Goal: Check status: Check status

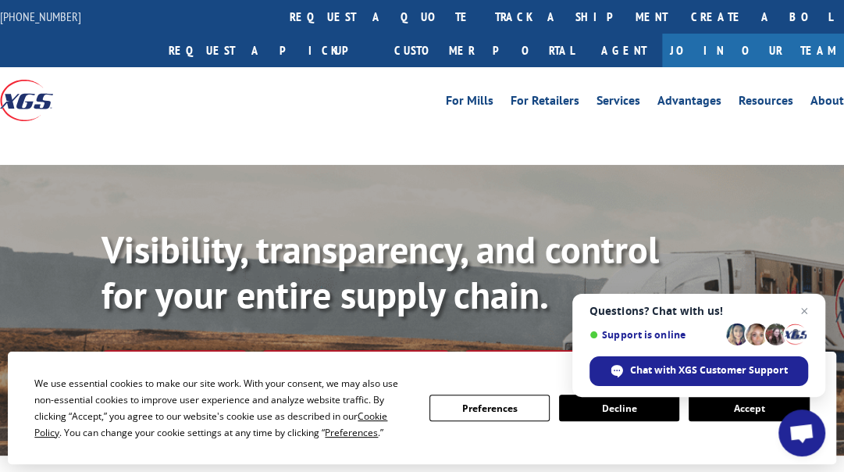
click at [758, 405] on button "Accept" at bounding box center [749, 407] width 120 height 27
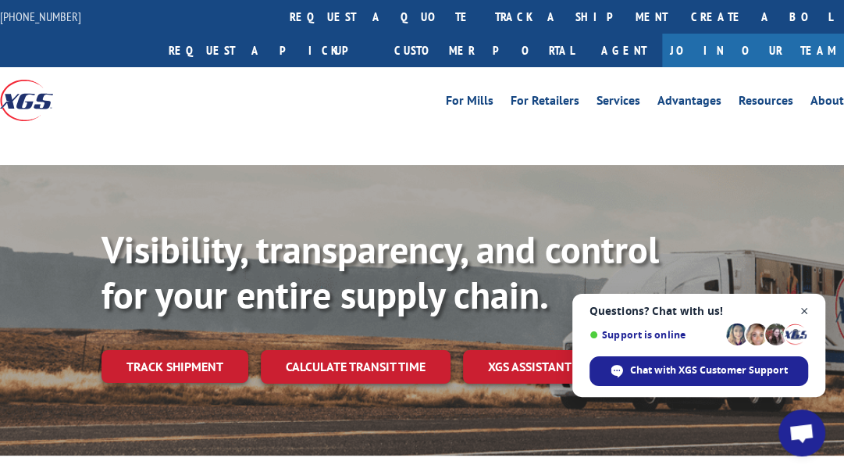
click at [801, 305] on span "Close chat" at bounding box center [805, 311] width 20 height 20
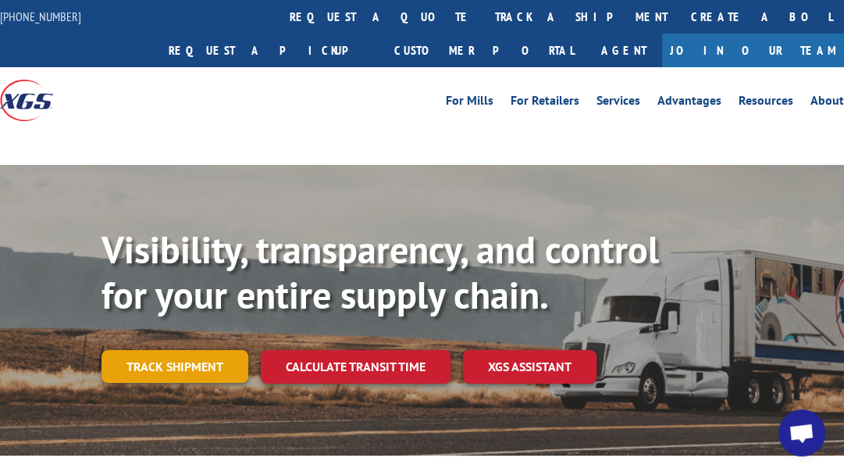
click at [153, 372] on link "Track shipment" at bounding box center [175, 366] width 147 height 33
click at [194, 366] on link "Track shipment" at bounding box center [175, 366] width 147 height 33
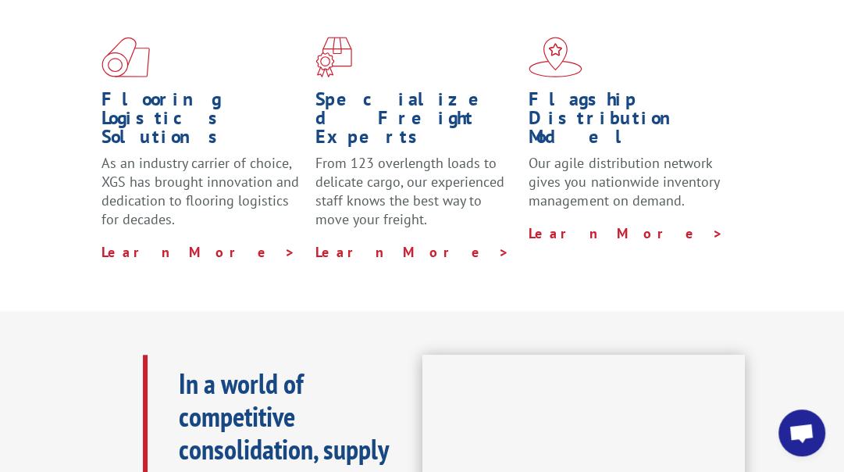
scroll to position [234, 0]
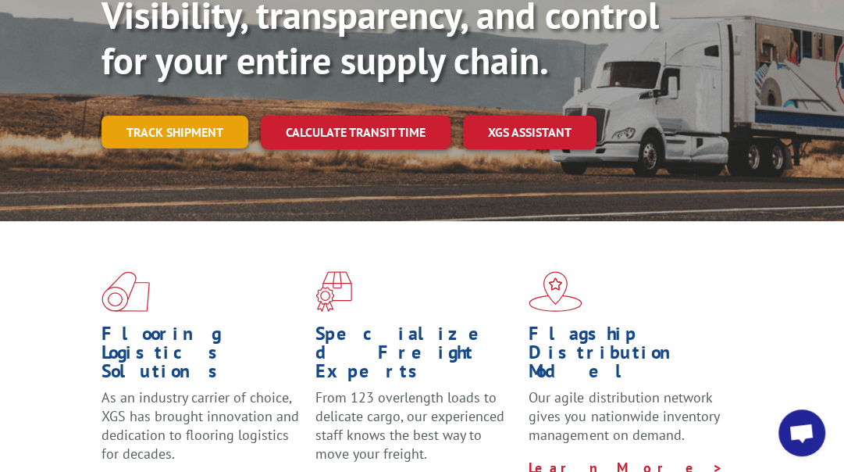
click at [195, 126] on link "Track shipment" at bounding box center [175, 132] width 147 height 33
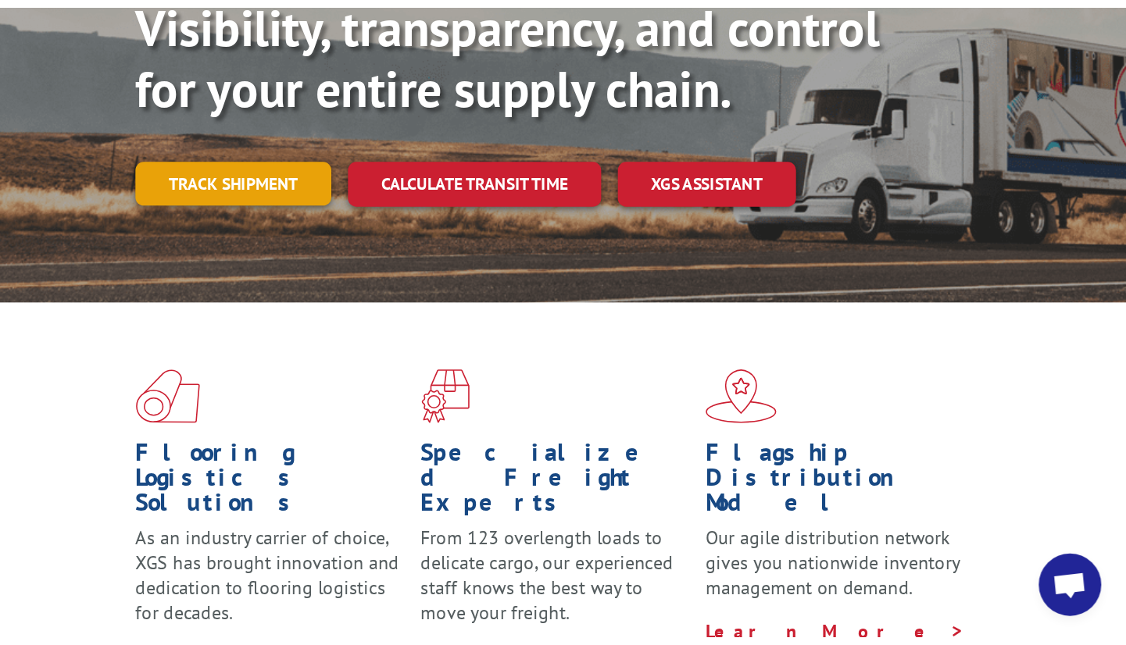
scroll to position [0, 0]
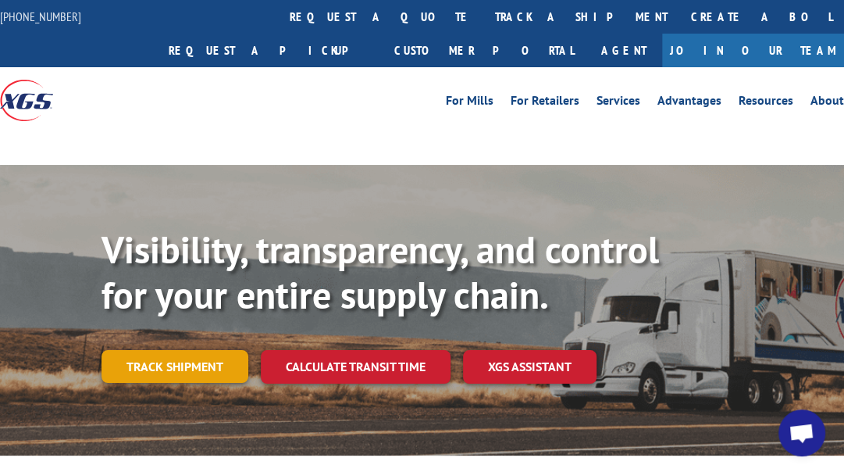
click at [159, 368] on link "Track shipment" at bounding box center [175, 366] width 147 height 33
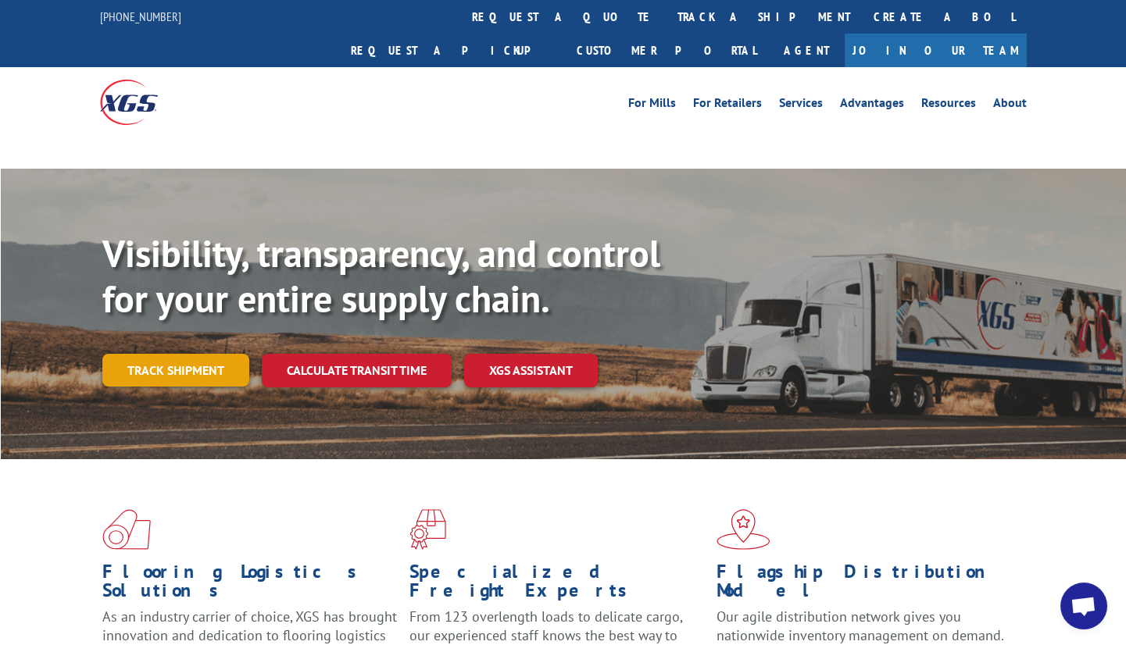
click at [196, 354] on link "Track shipment" at bounding box center [175, 370] width 147 height 33
click at [564, 137] on div at bounding box center [563, 143] width 1125 height 12
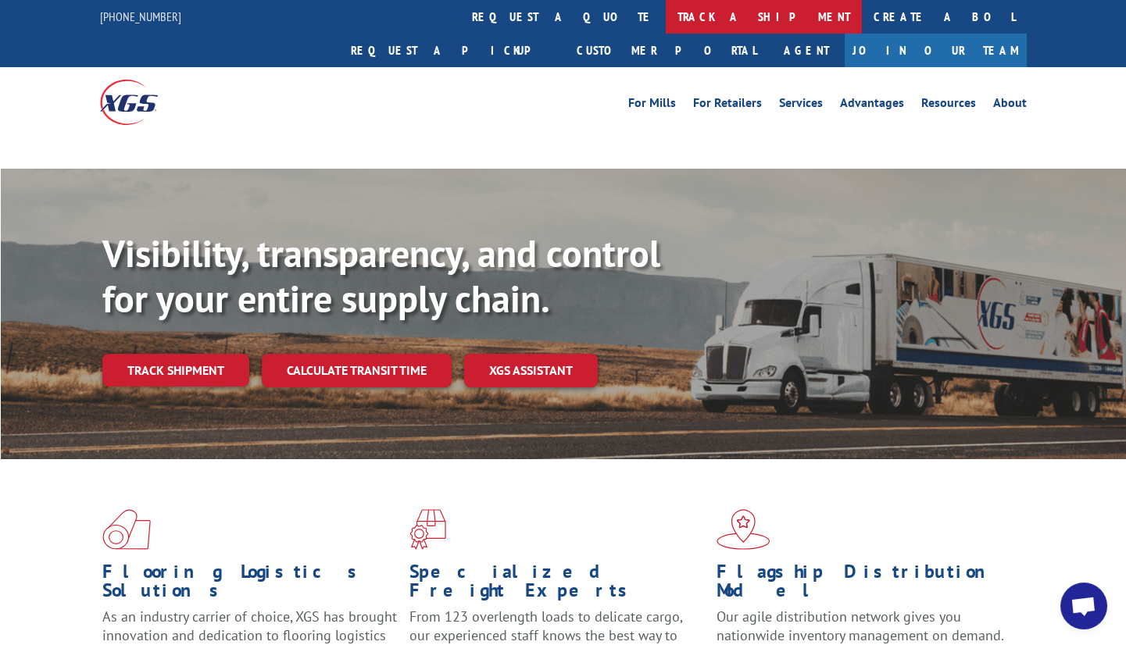
click at [665, 19] on link "track a shipment" at bounding box center [763, 17] width 196 height 34
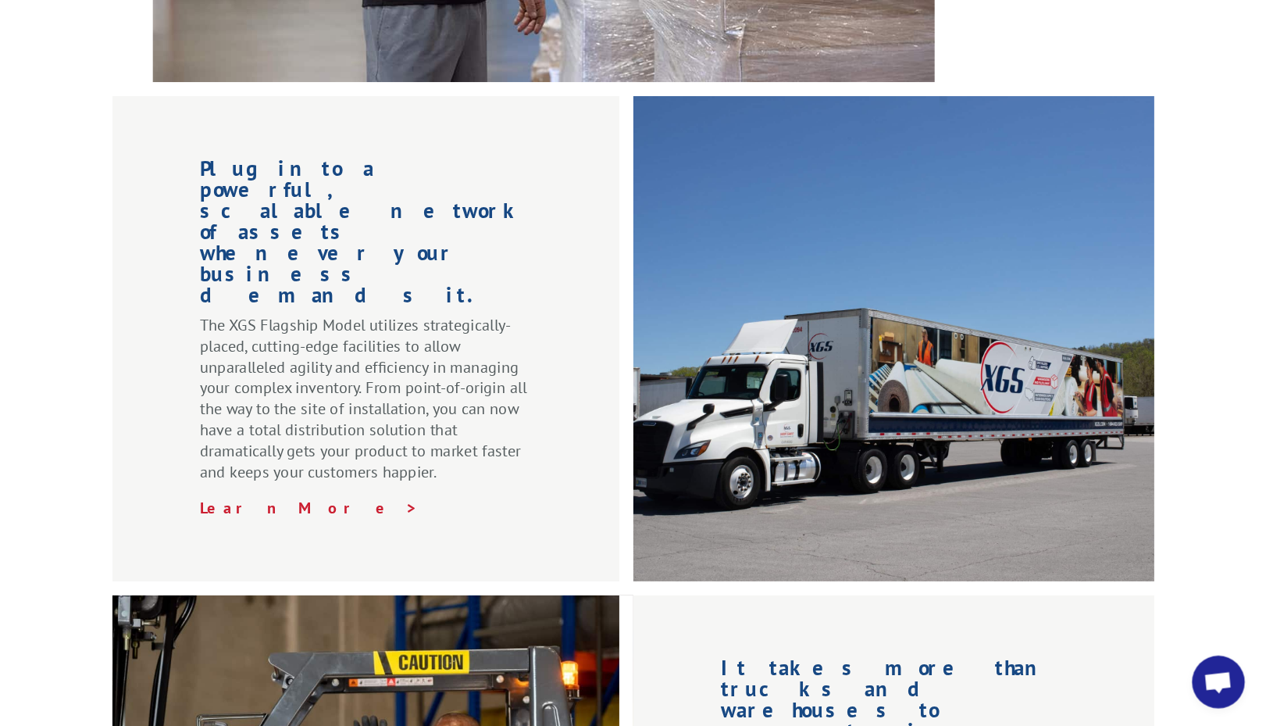
scroll to position [1562, 0]
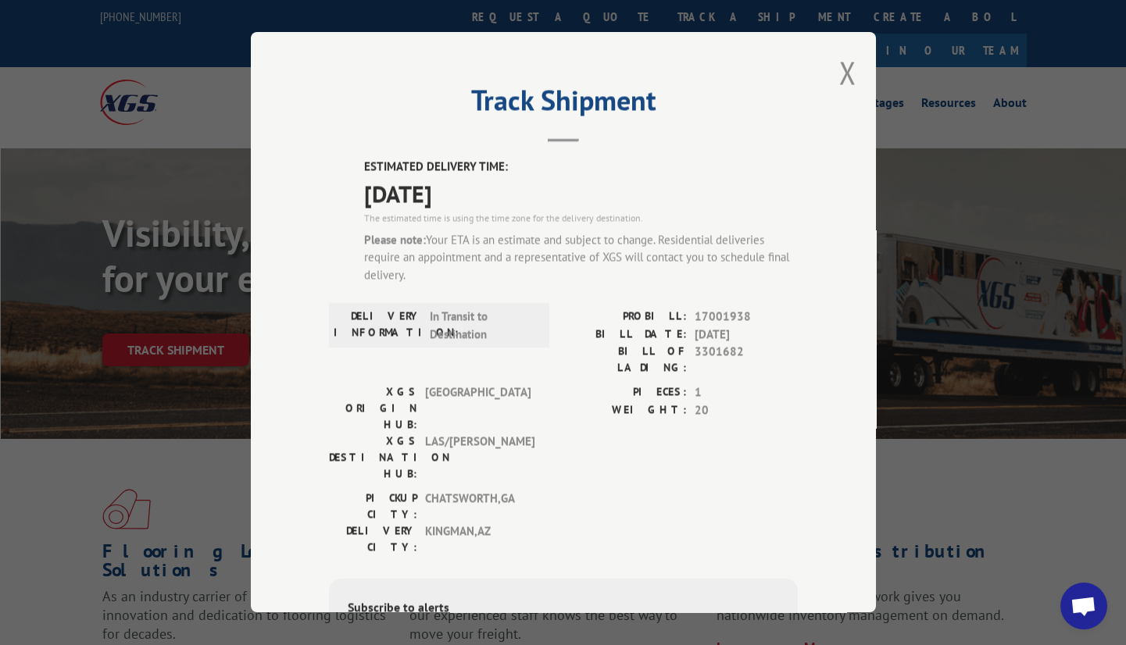
click at [598, 384] on label "PIECES:" at bounding box center [624, 393] width 123 height 18
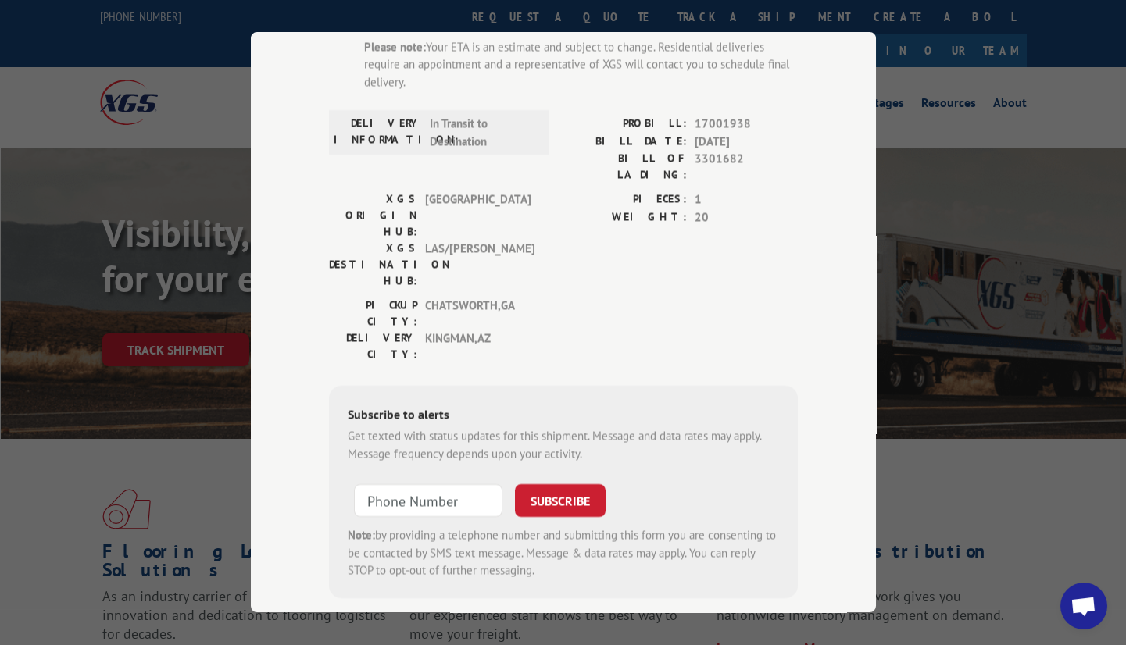
scroll to position [89, 0]
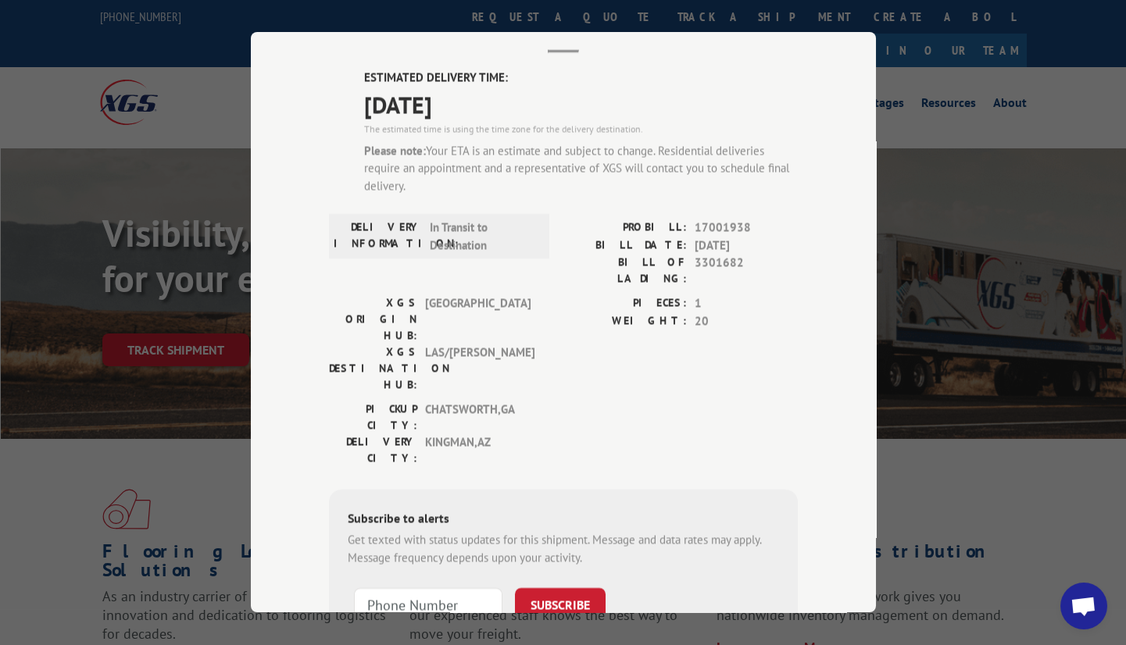
click at [517, 294] on span "[GEOGRAPHIC_DATA]" at bounding box center [477, 318] width 105 height 49
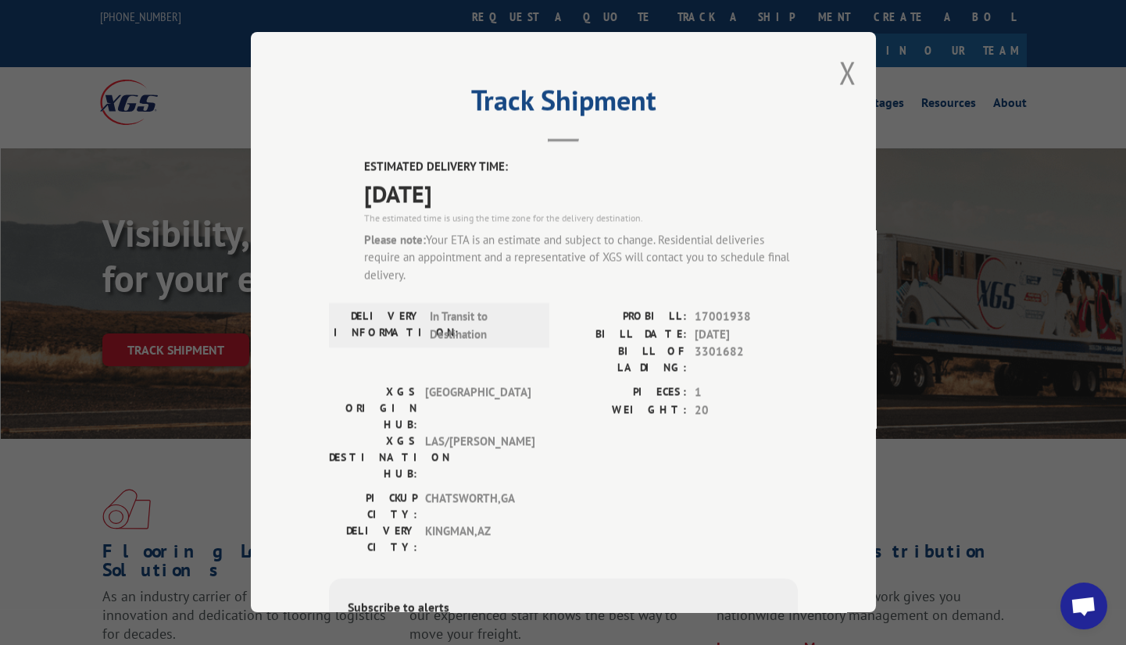
click at [519, 297] on div "ESTIMATED DELIVERY TIME: [DATE] The estimated time is using the time zone for t…" at bounding box center [563, 474] width 469 height 633
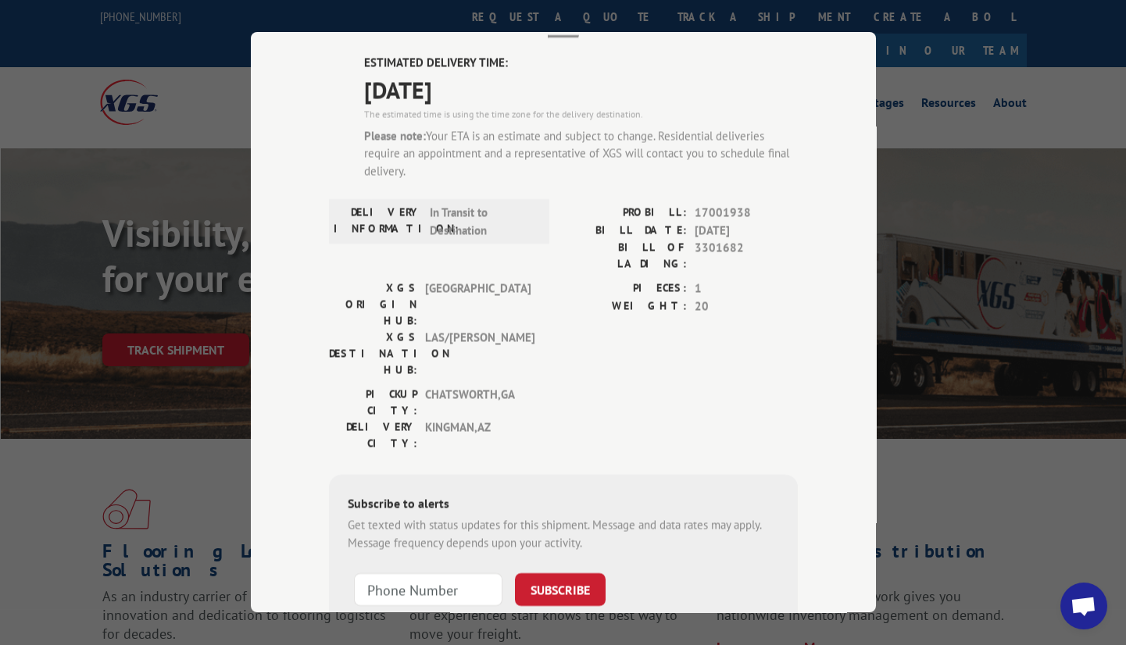
scroll to position [193, 0]
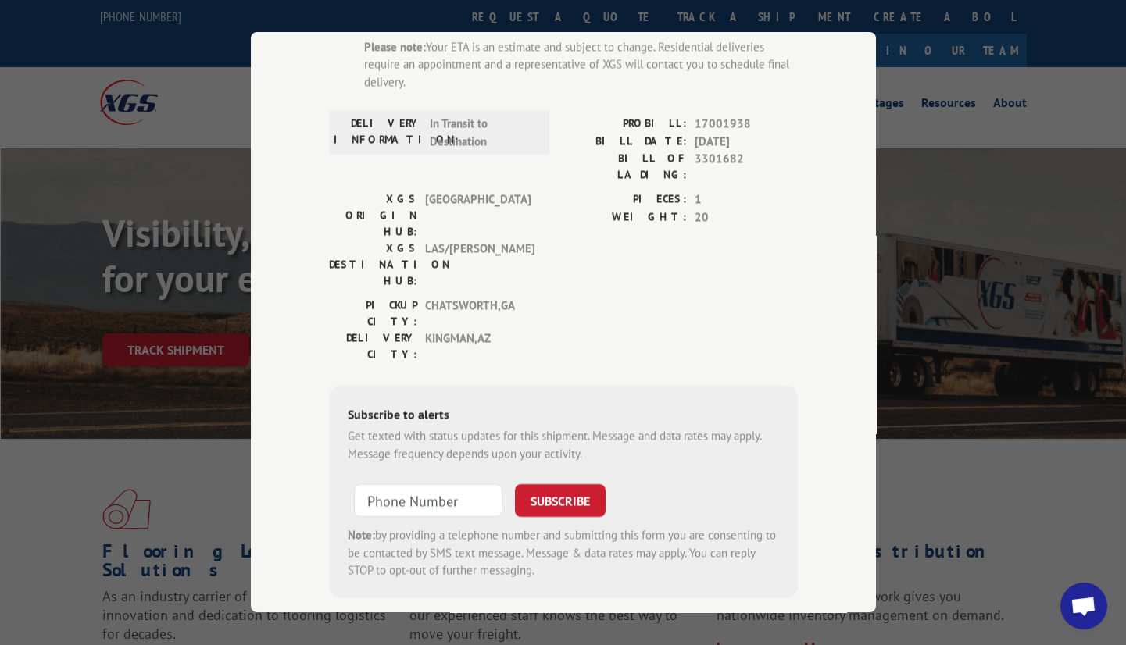
click at [612, 297] on div "PICKUP CITY: [GEOGRAPHIC_DATA] , [GEOGRAPHIC_DATA] DELIVERY CITY: [GEOGRAPHIC_D…" at bounding box center [563, 333] width 469 height 73
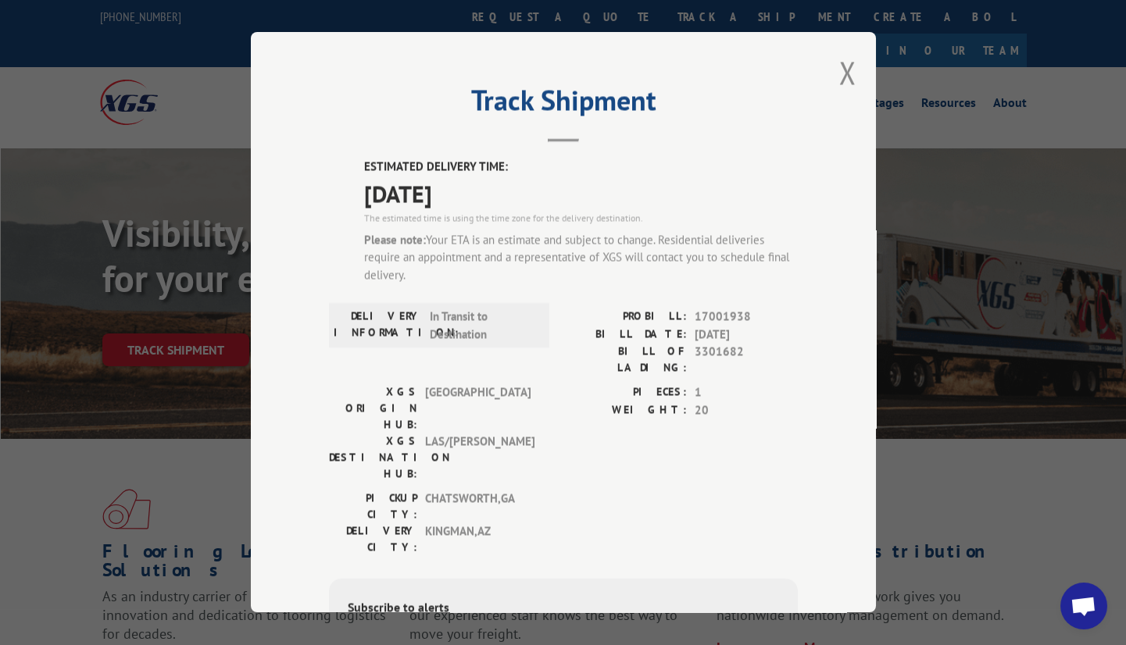
click at [604, 490] on div "PICKUP CITY: [GEOGRAPHIC_DATA] , [GEOGRAPHIC_DATA] DELIVERY CITY: [GEOGRAPHIC_D…" at bounding box center [563, 526] width 469 height 73
drag, startPoint x: 332, startPoint y: 435, endPoint x: 523, endPoint y: 439, distance: 190.6
click at [523, 490] on div "PICKUP CITY: [GEOGRAPHIC_DATA] , [GEOGRAPHIC_DATA]" at bounding box center [434, 506] width 211 height 33
drag, startPoint x: 545, startPoint y: 417, endPoint x: 673, endPoint y: 491, distance: 147.6
click at [546, 417] on div "XGS ORIGIN HUB: TUNNEL HILL XGS DESTINATION HUB: LAS/[PERSON_NAME] PIECES: 1 WE…" at bounding box center [563, 437] width 469 height 106
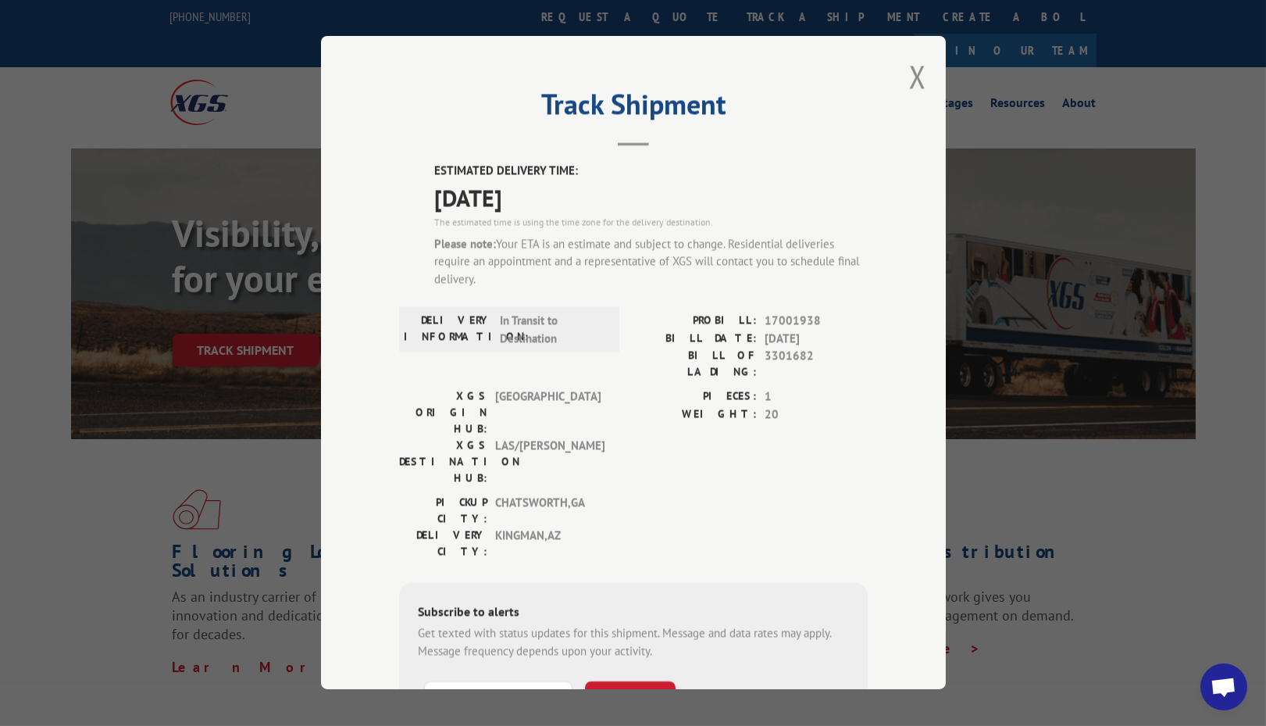
click at [741, 583] on div "Subscribe to alerts Get texted with status updates for this shipment. Message a…" at bounding box center [633, 689] width 469 height 212
click at [593, 370] on div "DELIVERY INFORMATION: In Transit to Destination" at bounding box center [509, 350] width 220 height 76
drag, startPoint x: 485, startPoint y: 379, endPoint x: 561, endPoint y: 376, distance: 75.8
click at [561, 388] on span "[GEOGRAPHIC_DATA]" at bounding box center [547, 412] width 105 height 49
click at [598, 437] on div "XGS DESTINATION HUB: LAS/[PERSON_NAME]" at bounding box center [504, 461] width 211 height 49
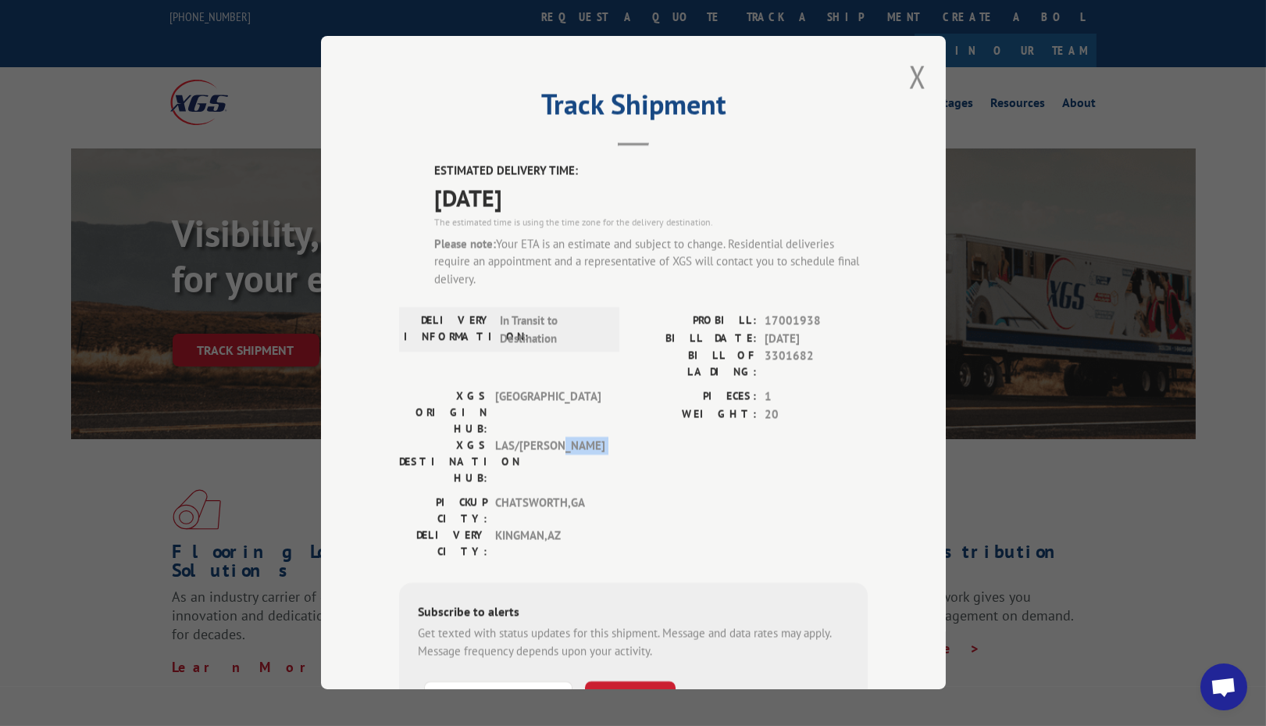
click at [598, 437] on div "XGS DESTINATION HUB: LAS/[PERSON_NAME]" at bounding box center [504, 461] width 211 height 49
click at [507, 437] on span "LAS/[PERSON_NAME]" at bounding box center [547, 461] width 105 height 49
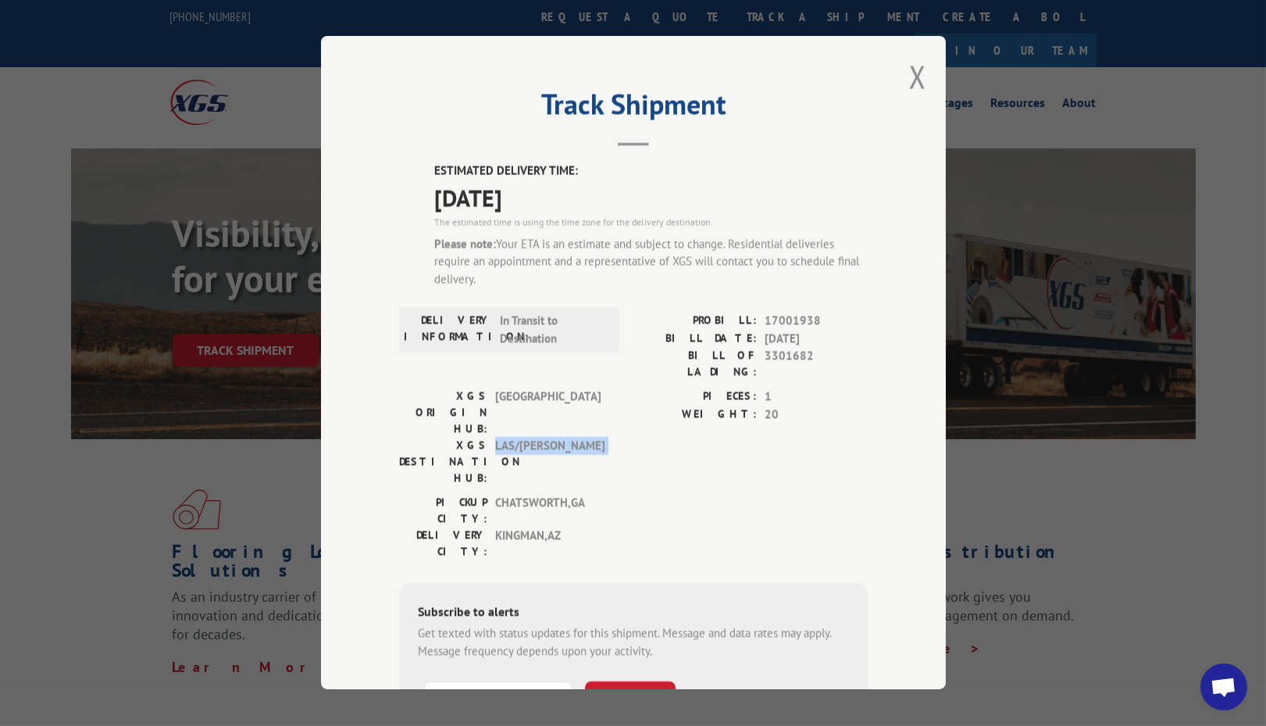
click at [507, 437] on span "LAS/[PERSON_NAME]" at bounding box center [547, 461] width 105 height 49
click at [505, 437] on span "LAS/[PERSON_NAME]" at bounding box center [547, 461] width 105 height 49
click at [504, 388] on span "[GEOGRAPHIC_DATA]" at bounding box center [547, 412] width 105 height 49
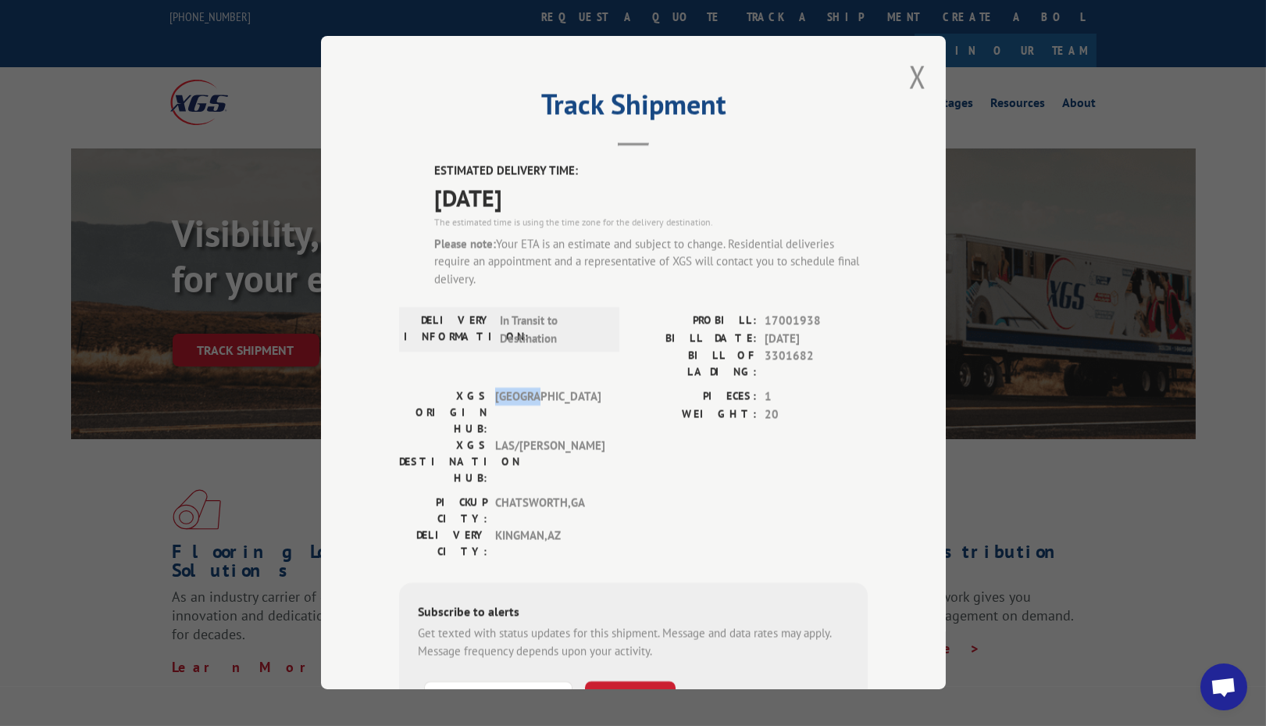
click at [504, 388] on span "[GEOGRAPHIC_DATA]" at bounding box center [547, 412] width 105 height 49
copy span "[GEOGRAPHIC_DATA]"
click at [689, 494] on div "PICKUP CITY: [GEOGRAPHIC_DATA] , [GEOGRAPHIC_DATA] DELIVERY CITY: [GEOGRAPHIC_D…" at bounding box center [633, 530] width 469 height 73
drag, startPoint x: 485, startPoint y: 376, endPoint x: 554, endPoint y: 382, distance: 69.0
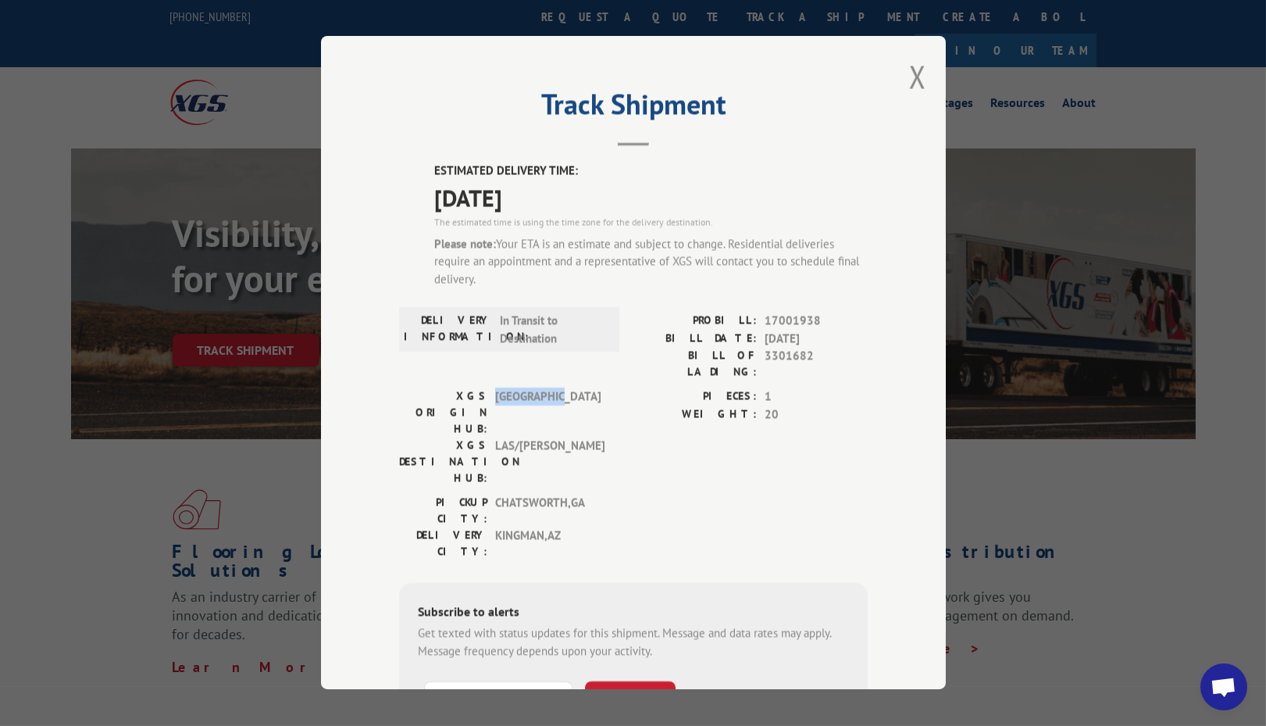
click at [554, 388] on span "[GEOGRAPHIC_DATA]" at bounding box center [547, 412] width 105 height 49
drag, startPoint x: 484, startPoint y: 398, endPoint x: 556, endPoint y: 398, distance: 71.9
click at [556, 437] on div "XGS DESTINATION HUB: LAS/[PERSON_NAME]" at bounding box center [504, 461] width 211 height 49
click at [536, 437] on span "LAS/[PERSON_NAME]" at bounding box center [547, 461] width 105 height 49
drag, startPoint x: 483, startPoint y: 380, endPoint x: 555, endPoint y: 380, distance: 71.1
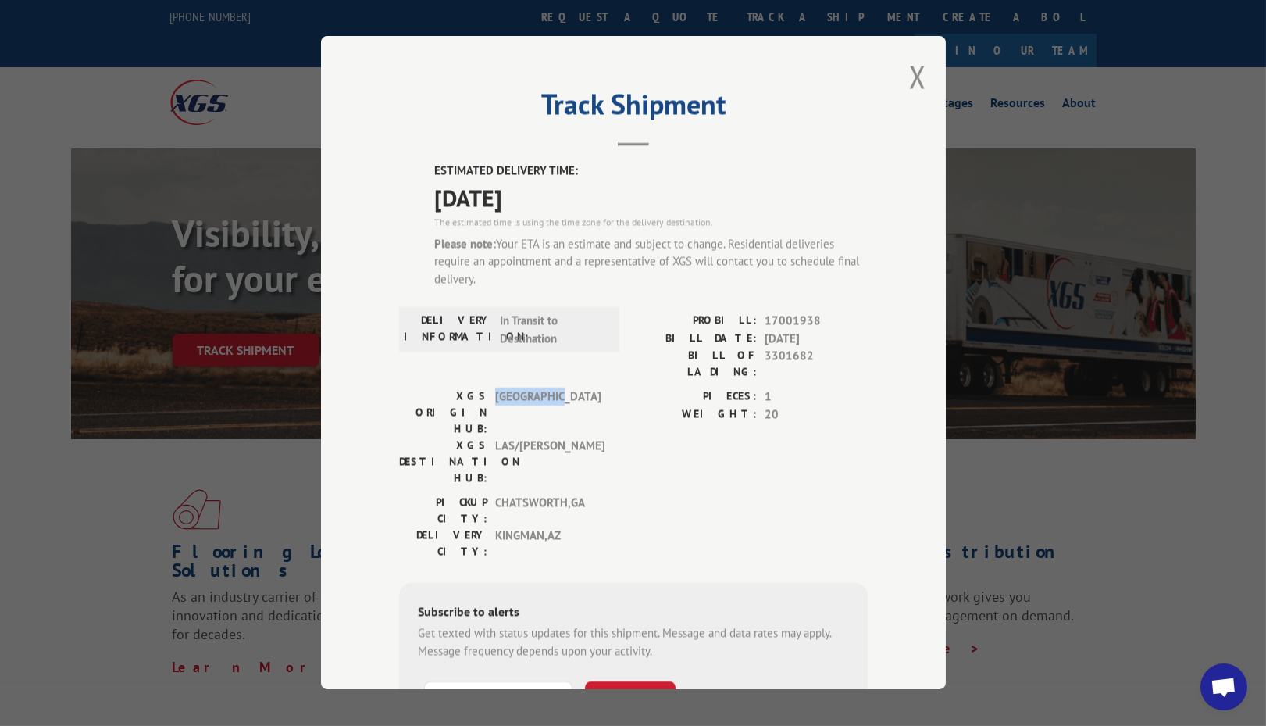
click at [555, 388] on div "XGS ORIGIN HUB: [GEOGRAPHIC_DATA]" at bounding box center [504, 412] width 211 height 49
click at [591, 423] on div "XGS ORIGIN HUB: TUNNEL HILL XGS DESTINATION HUB: LAS/[GEOGRAPHIC_DATA]" at bounding box center [504, 441] width 211 height 106
click at [715, 494] on div "PICKUP CITY: [GEOGRAPHIC_DATA] , [GEOGRAPHIC_DATA] DELIVERY CITY: [GEOGRAPHIC_D…" at bounding box center [633, 530] width 469 height 73
